Goal: Transaction & Acquisition: Obtain resource

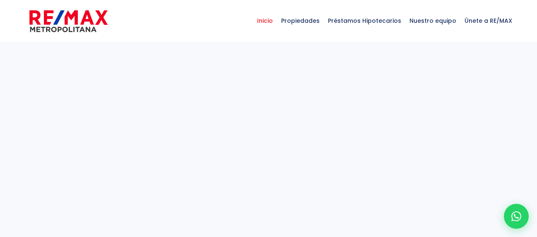
select select
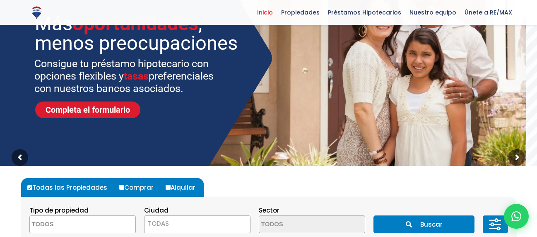
scroll to position [207, 0]
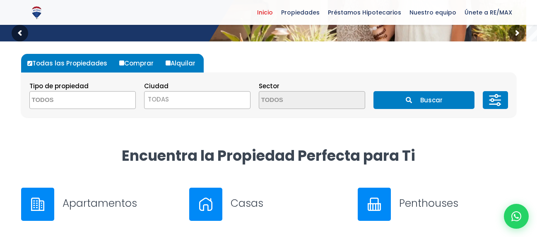
click at [167, 66] on label "Alquilar" at bounding box center [183, 63] width 40 height 19
click at [167, 65] on input "Alquilar" at bounding box center [167, 62] width 5 height 5
radio input "true"
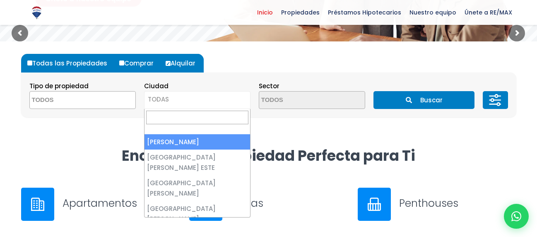
click at [199, 104] on span "TODAS" at bounding box center [196, 99] width 105 height 12
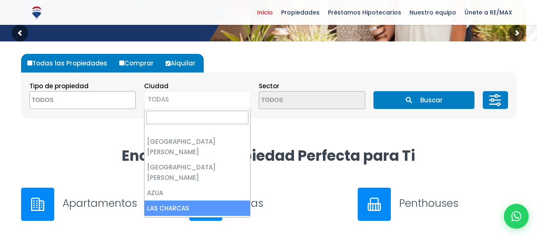
scroll to position [0, 0]
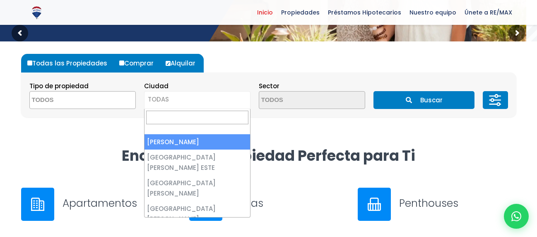
select select "1"
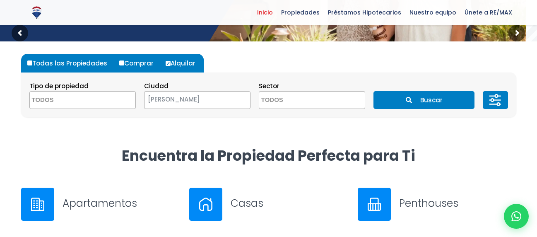
click at [419, 104] on button "Buscar" at bounding box center [423, 100] width 101 height 18
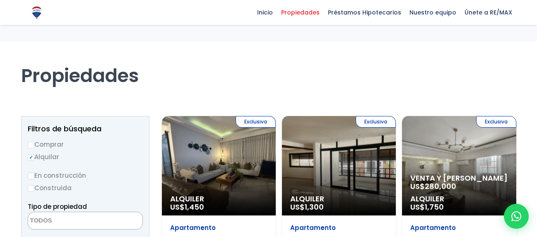
select select
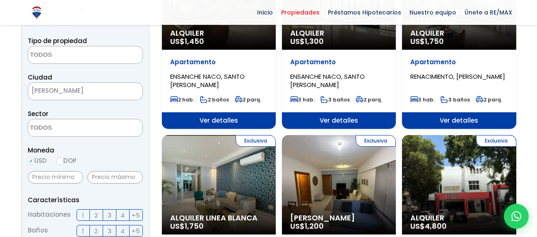
scroll to position [207, 0]
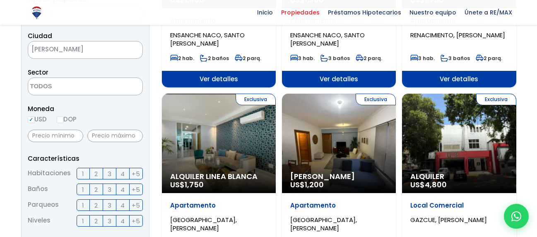
click at [68, 118] on label "DOP" at bounding box center [67, 119] width 20 height 10
click at [0, 0] on input "DOP" at bounding box center [0, 0] width 0 height 0
click at [63, 118] on input "DOP" at bounding box center [60, 119] width 7 height 7
radio input "true"
click at [104, 139] on input "text" at bounding box center [114, 135] width 55 height 12
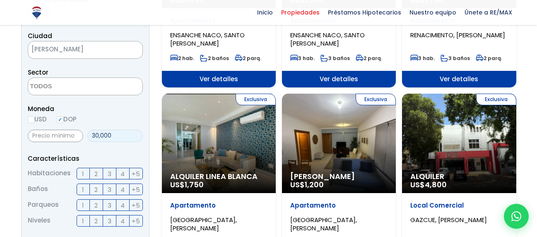
type input "30,000"
click at [94, 175] on span "2" at bounding box center [95, 173] width 3 height 10
click at [0, 0] on input "2" at bounding box center [0, 0] width 0 height 0
click at [95, 189] on span "2" at bounding box center [95, 189] width 3 height 10
click at [0, 0] on input "2" at bounding box center [0, 0] width 0 height 0
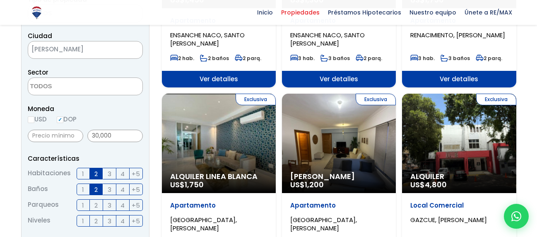
click at [97, 203] on span "2" at bounding box center [95, 205] width 3 height 10
click at [0, 0] on input "2" at bounding box center [0, 0] width 0 height 0
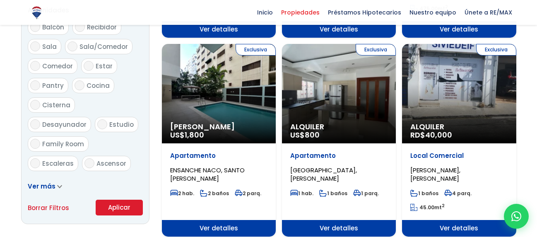
scroll to position [496, 0]
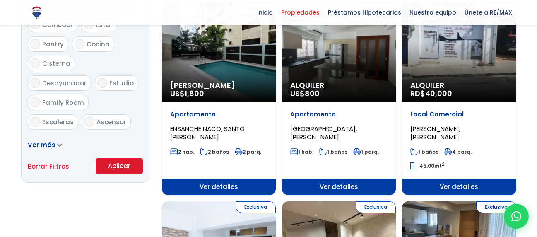
click at [120, 170] on button "Aplicar" at bounding box center [119, 166] width 47 height 16
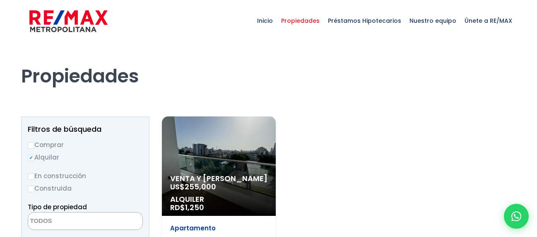
select select
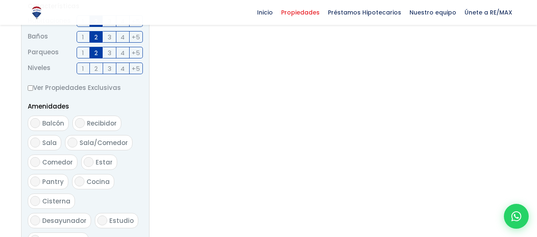
scroll to position [276, 0]
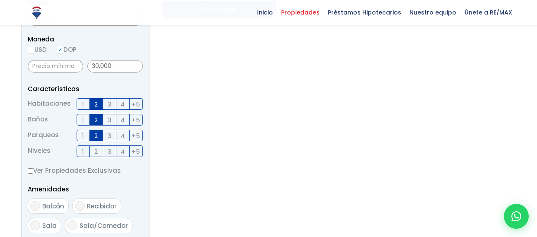
click at [82, 105] on span "1" at bounding box center [83, 104] width 2 height 10
click at [0, 0] on input "1" at bounding box center [0, 0] width 0 height 0
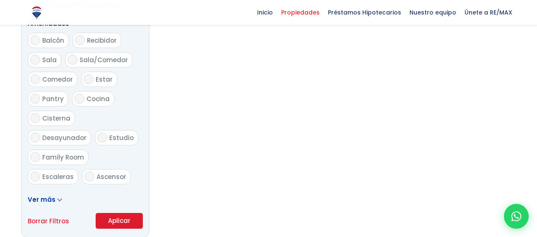
scroll to position [566, 0]
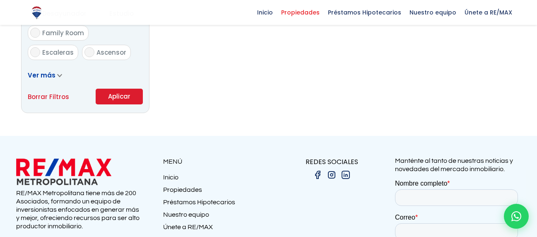
click at [122, 99] on button "Aplicar" at bounding box center [119, 97] width 47 height 16
click at [122, 95] on button "Aplicar" at bounding box center [119, 97] width 47 height 16
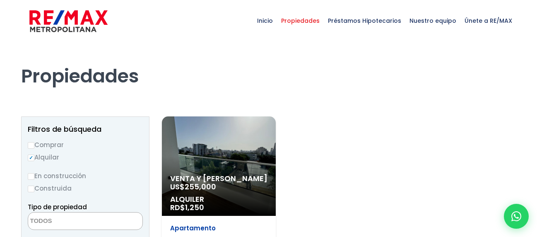
select select
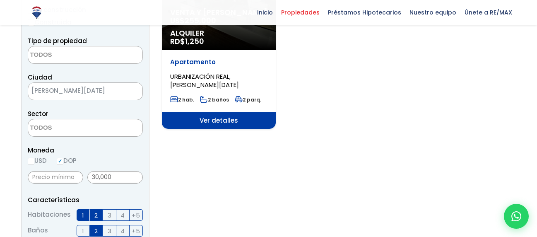
scroll to position [207, 0]
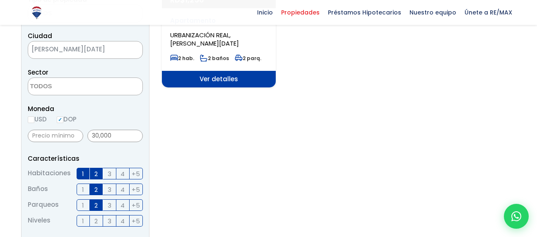
click at [95, 178] on span "2" at bounding box center [95, 173] width 3 height 10
click at [0, 0] on input "2" at bounding box center [0, 0] width 0 height 0
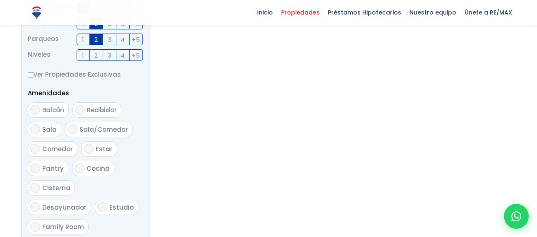
scroll to position [496, 0]
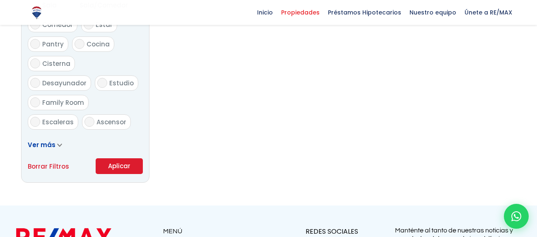
click at [117, 167] on button "Aplicar" at bounding box center [119, 166] width 47 height 16
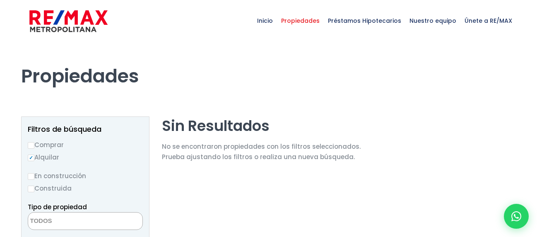
select select
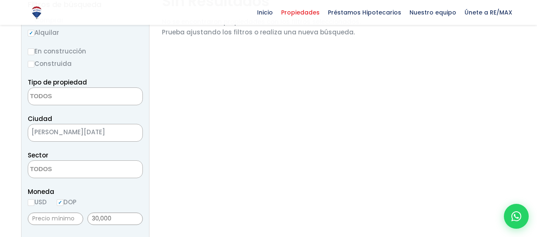
scroll to position [207, 0]
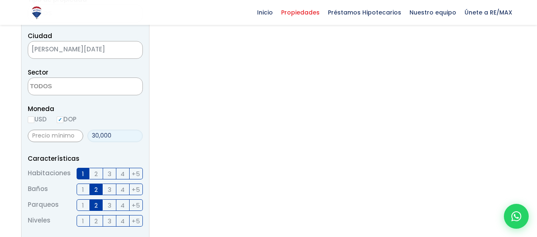
drag, startPoint x: 112, startPoint y: 137, endPoint x: 92, endPoint y: 101, distance: 40.7
click at [80, 122] on div "Moneda USD DOP 30,000" at bounding box center [85, 123] width 115 height 41
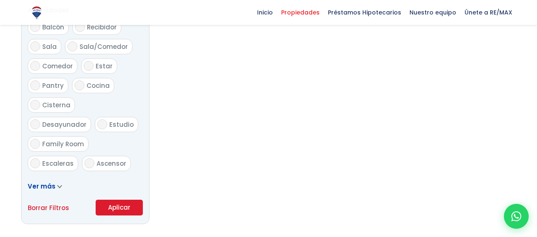
scroll to position [579, 0]
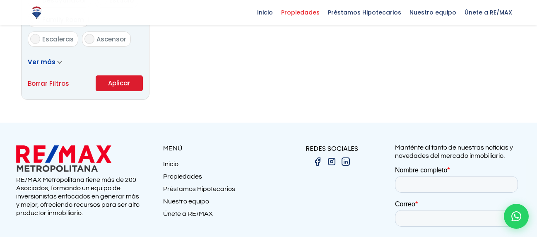
type input "35,000"
click at [125, 83] on button "Aplicar" at bounding box center [119, 83] width 47 height 16
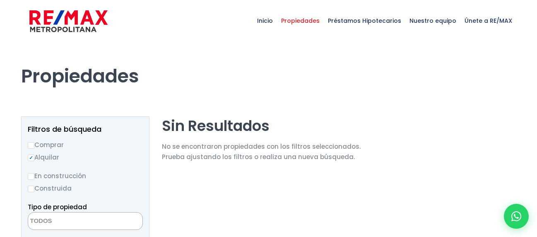
select select
